Goal: Leave review/rating: Share an evaluation or opinion about a product, service, or content

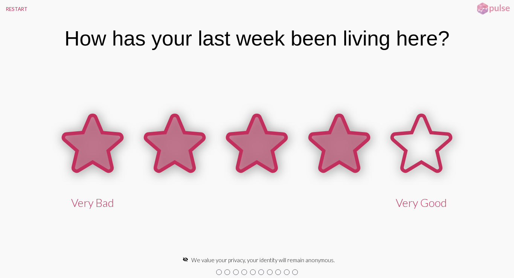
click at [349, 134] on icon at bounding box center [339, 143] width 59 height 56
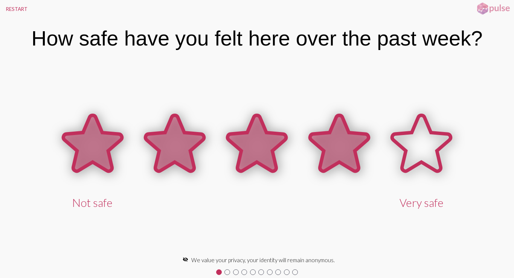
click at [349, 134] on icon at bounding box center [339, 143] width 59 height 56
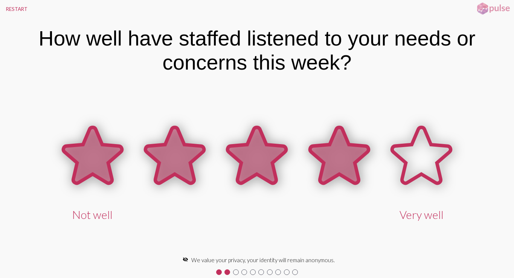
click at [363, 143] on icon at bounding box center [339, 156] width 82 height 82
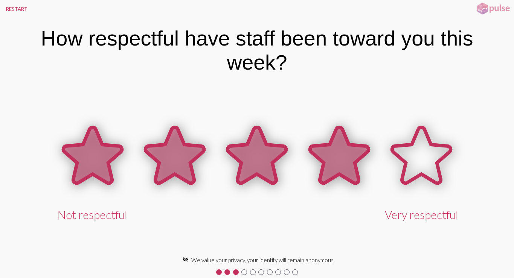
click at [347, 158] on icon at bounding box center [339, 155] width 59 height 56
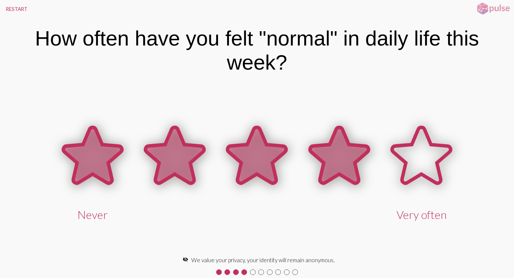
click at [347, 158] on icon at bounding box center [339, 155] width 59 height 56
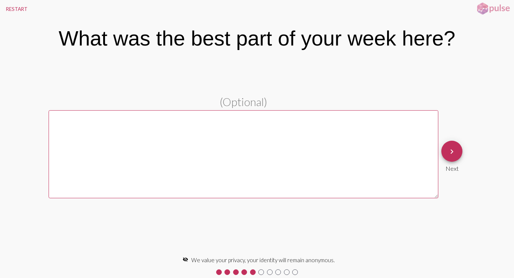
click at [454, 154] on mat-icon "keyboard_arrow_right" at bounding box center [451, 151] width 9 height 9
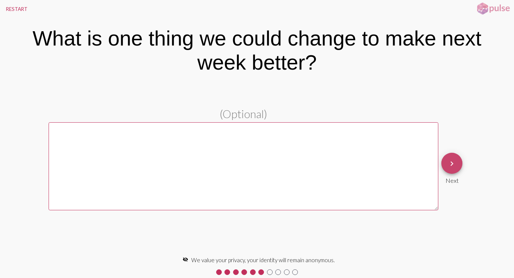
click at [454, 154] on span "keyboard_arrow_right" at bounding box center [451, 163] width 9 height 21
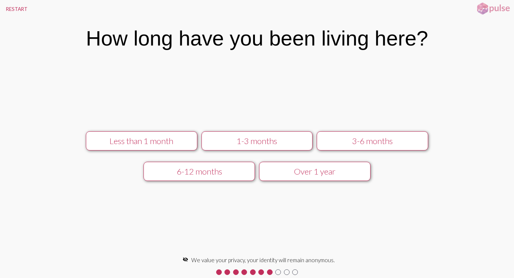
click at [380, 143] on div "3-6 months" at bounding box center [371, 141] width 99 height 10
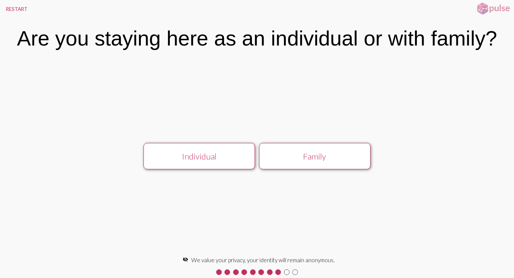
click at [236, 152] on div "Individual" at bounding box center [198, 156] width 99 height 10
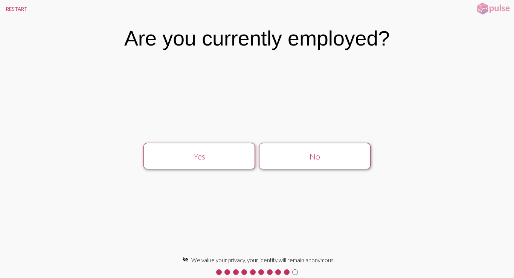
click at [286, 155] on div "No" at bounding box center [314, 156] width 99 height 10
